Goal: Check status: Check status

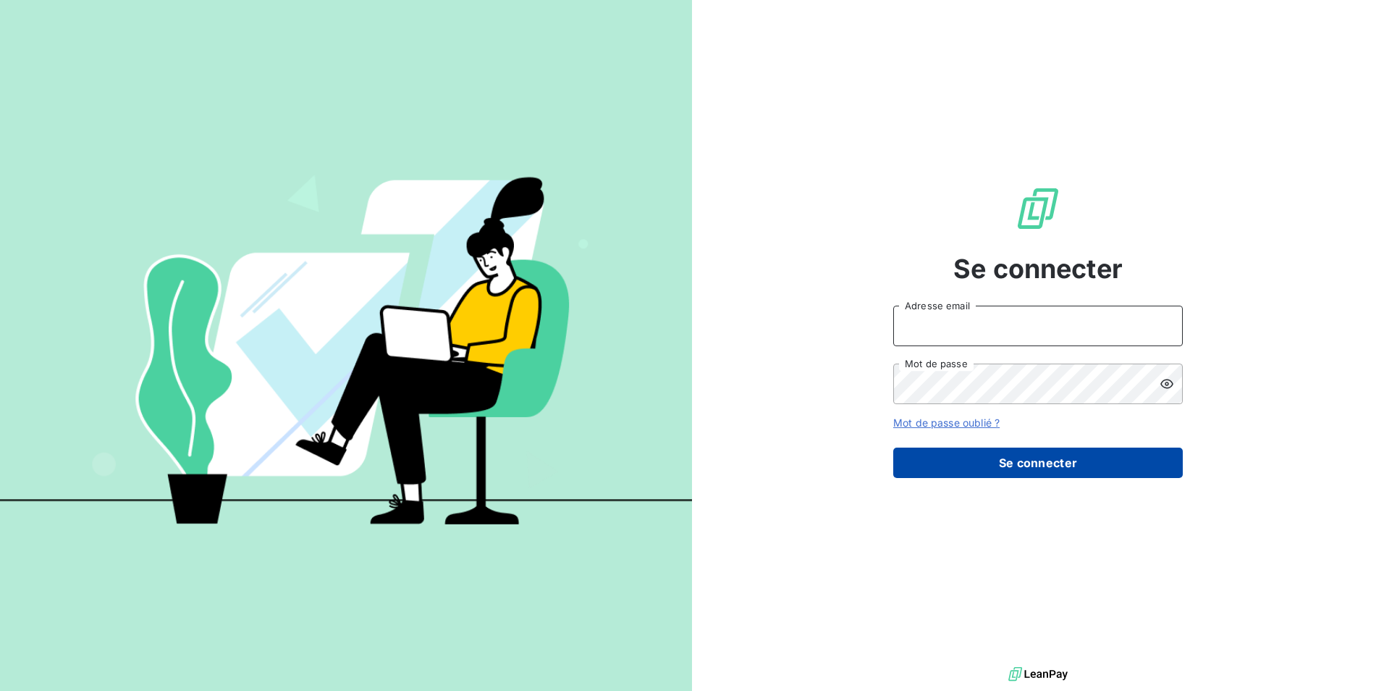
type input "[EMAIL_ADDRESS][PERSON_NAME][DOMAIN_NAME]"
click at [964, 462] on button "Se connecter" at bounding box center [1038, 462] width 290 height 30
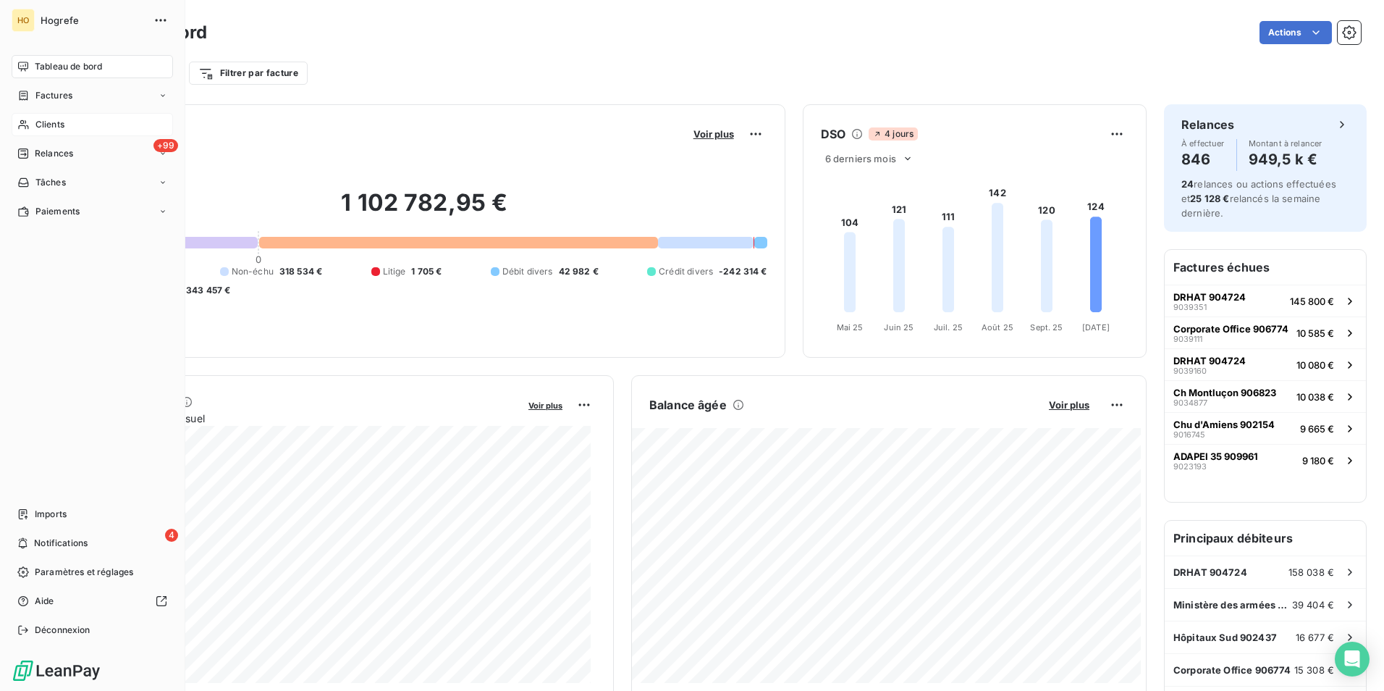
click at [39, 118] on span "Clients" at bounding box center [49, 124] width 29 height 13
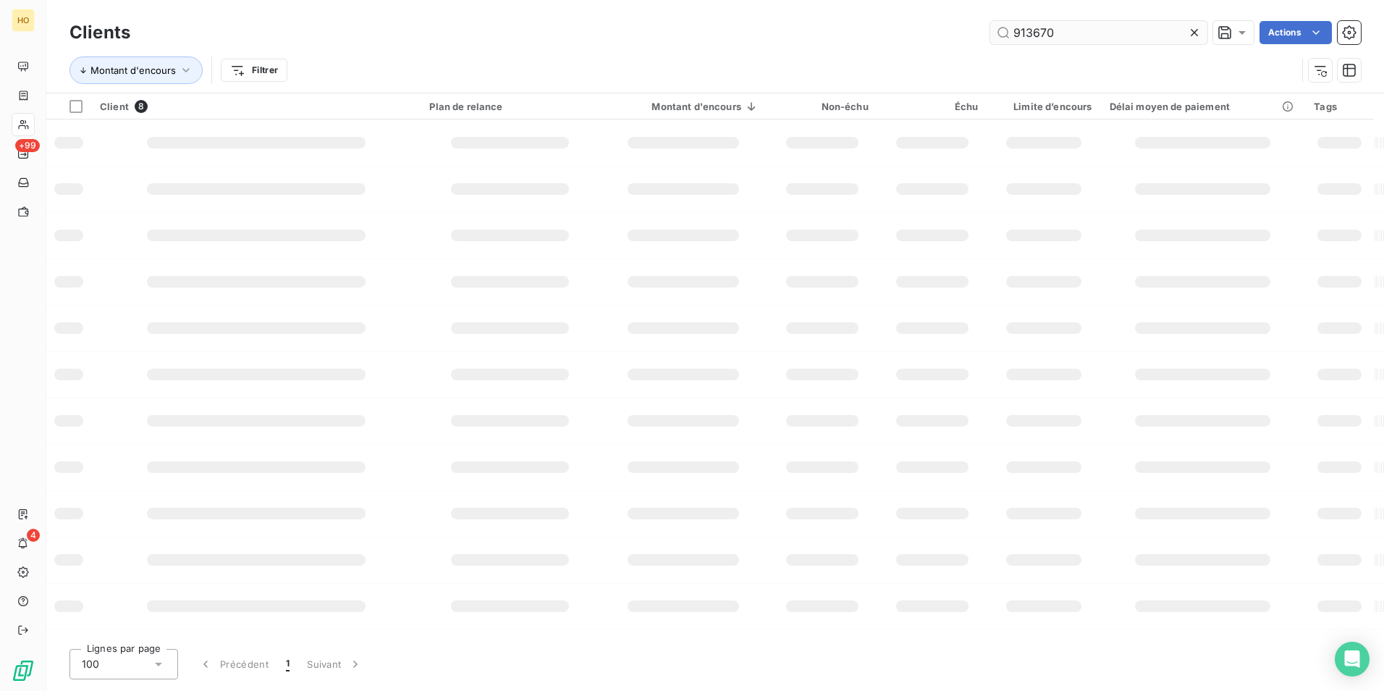
type input "913670"
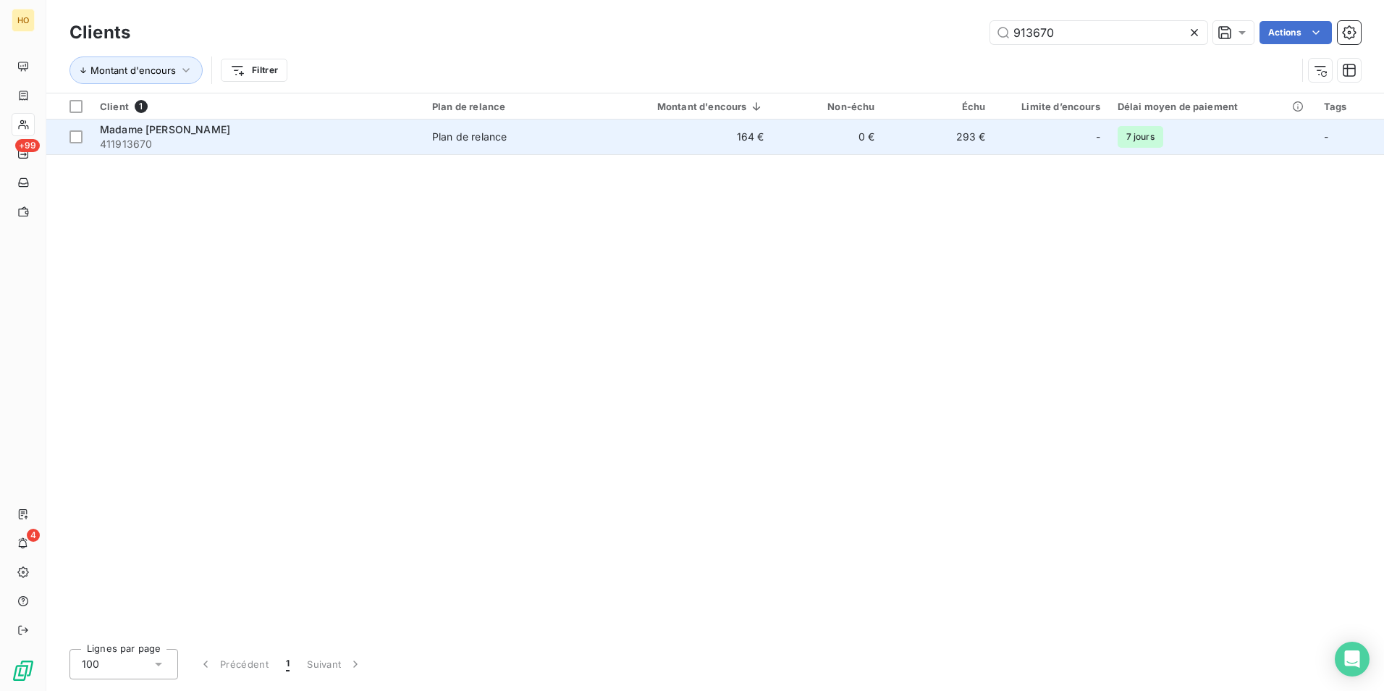
click at [712, 127] on td "164 €" at bounding box center [688, 136] width 169 height 35
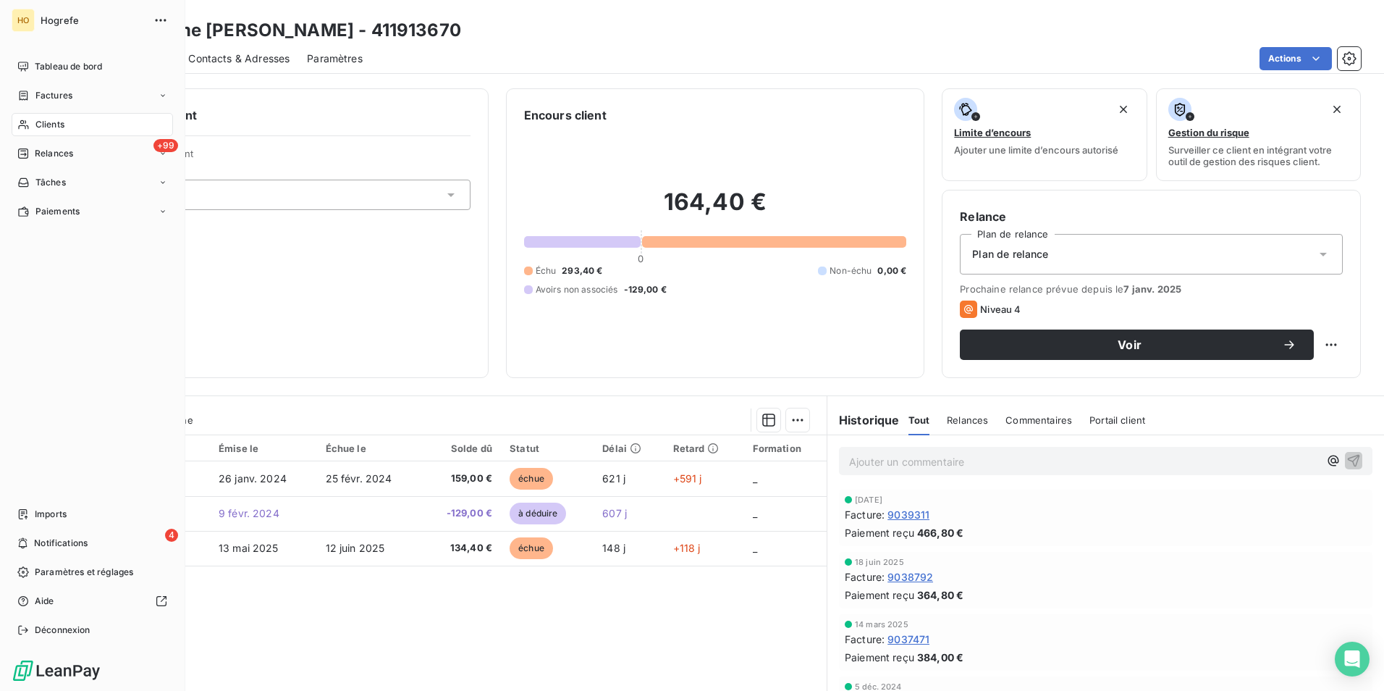
click at [43, 119] on span "Clients" at bounding box center [49, 124] width 29 height 13
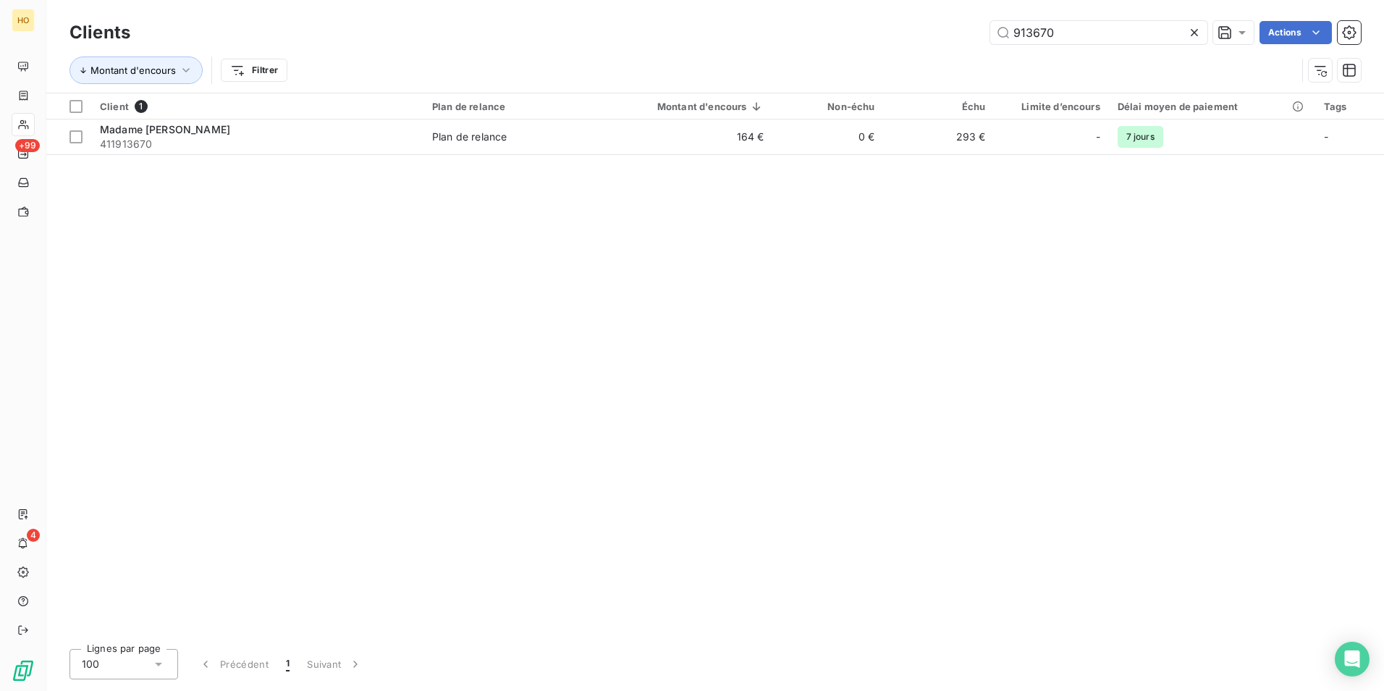
drag, startPoint x: 1095, startPoint y: 30, endPoint x: 695, endPoint y: 56, distance: 401.2
click at [695, 56] on div "Clients 913670 Actions Montant d'encours Filtrer" at bounding box center [716, 54] width 1292 height 75
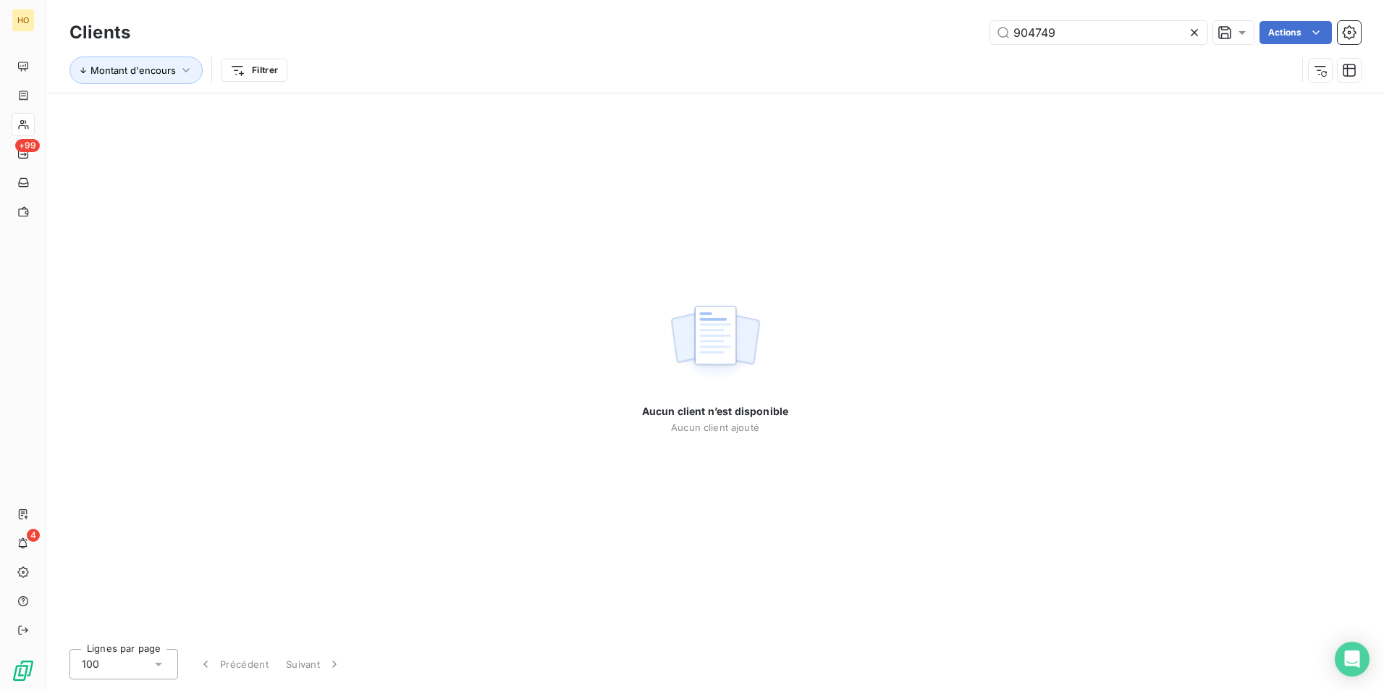
type input "904749"
